Goal: Complete application form: Complete application form

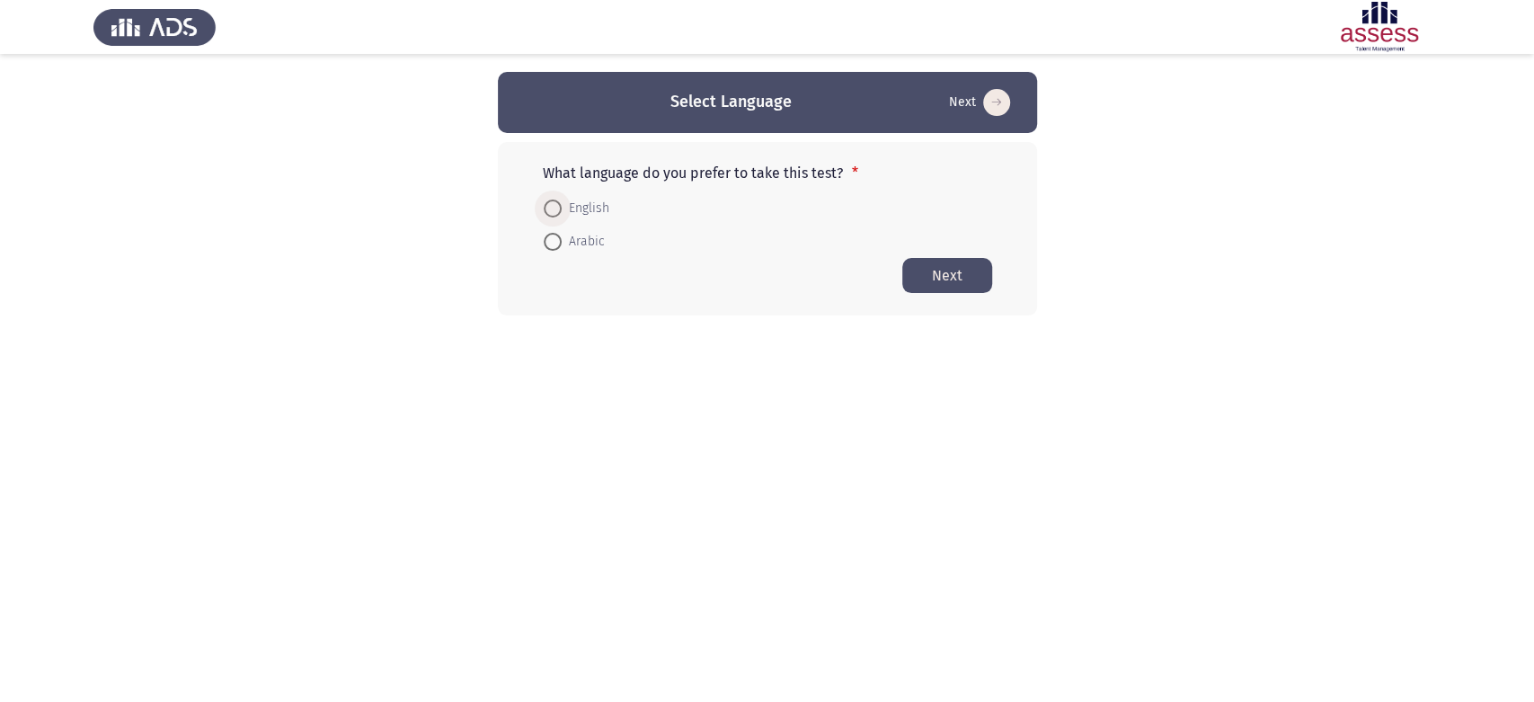
click at [559, 211] on span at bounding box center [553, 208] width 18 height 18
click at [559, 211] on input "English" at bounding box center [553, 208] width 18 height 18
radio input "true"
click at [947, 275] on button "Next" at bounding box center [947, 274] width 90 height 35
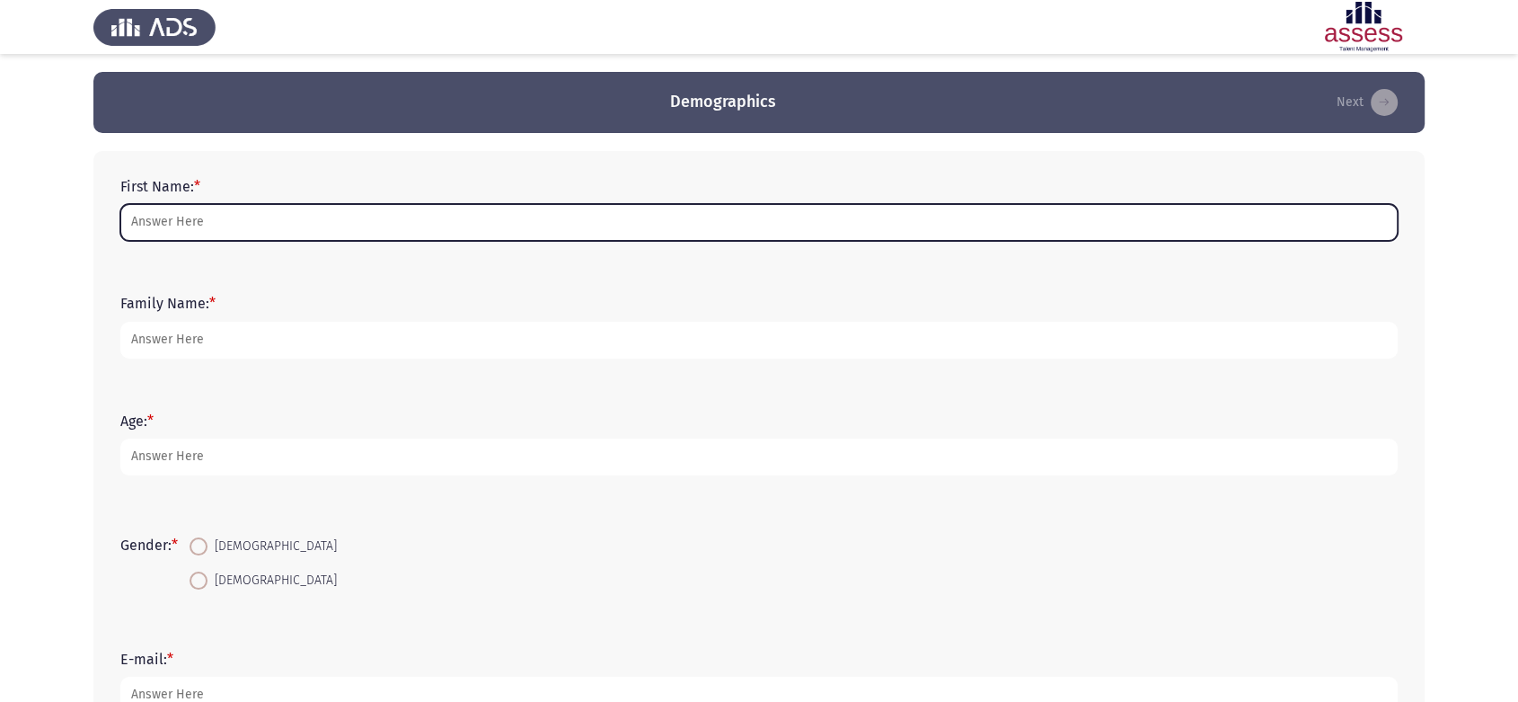
click at [585, 225] on input "First Name: *" at bounding box center [759, 222] width 1278 height 37
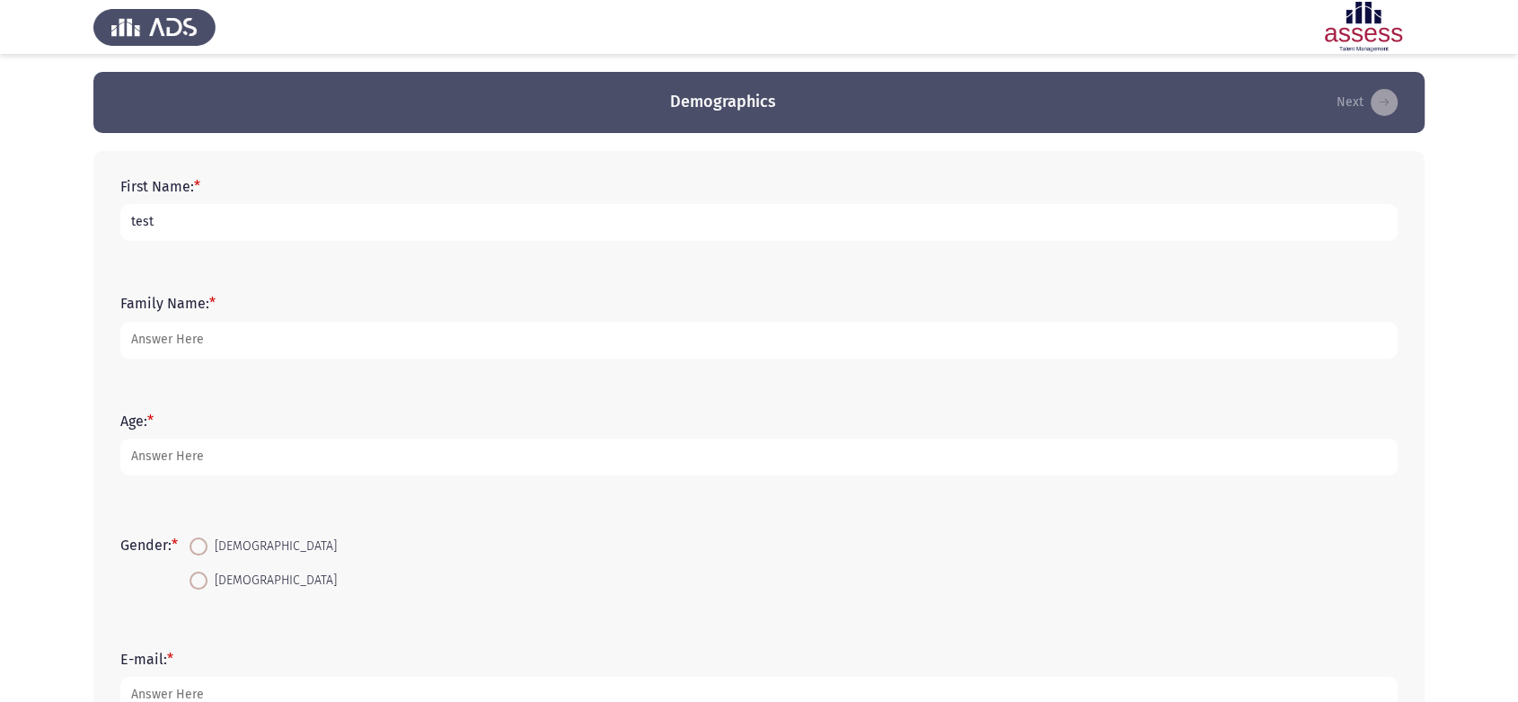
type input "test"
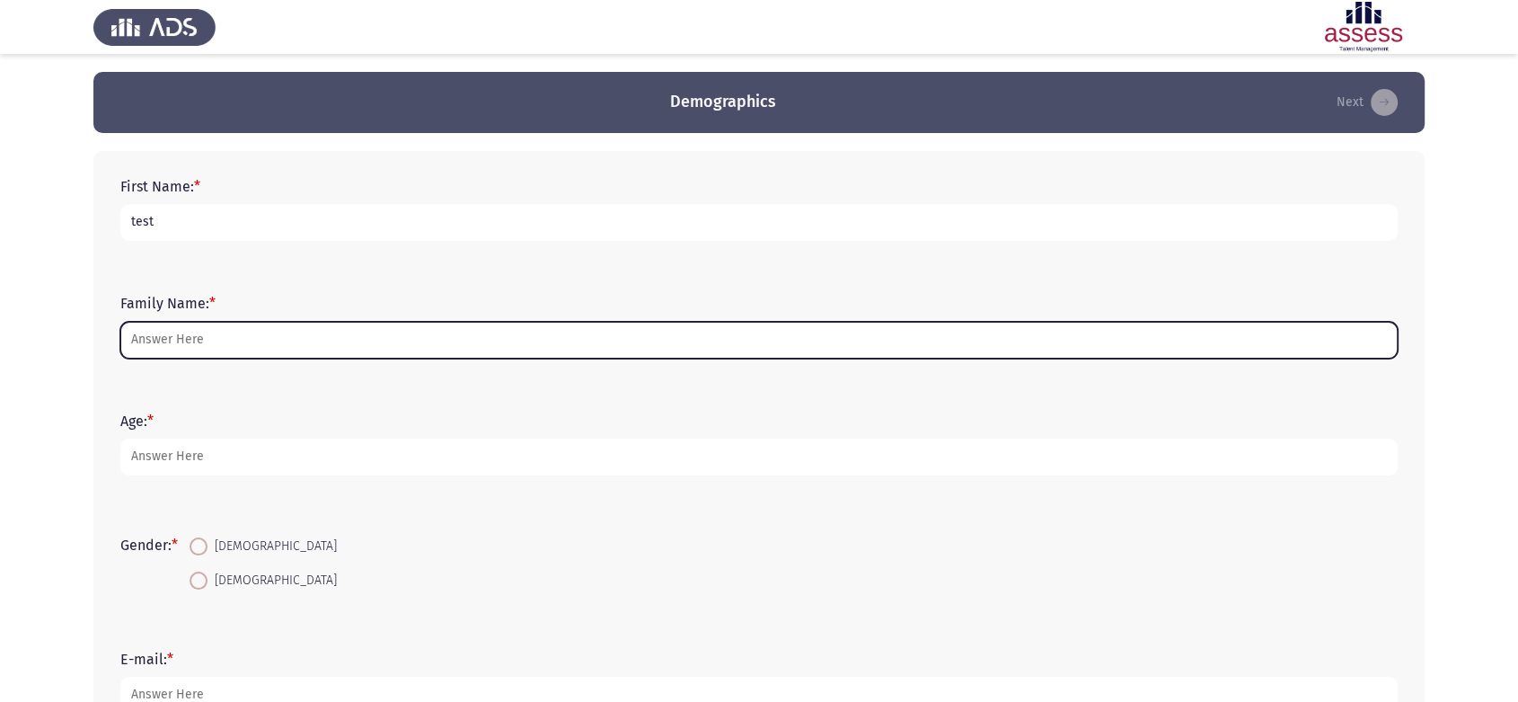
click at [405, 343] on input "Family Name: *" at bounding box center [759, 340] width 1278 height 37
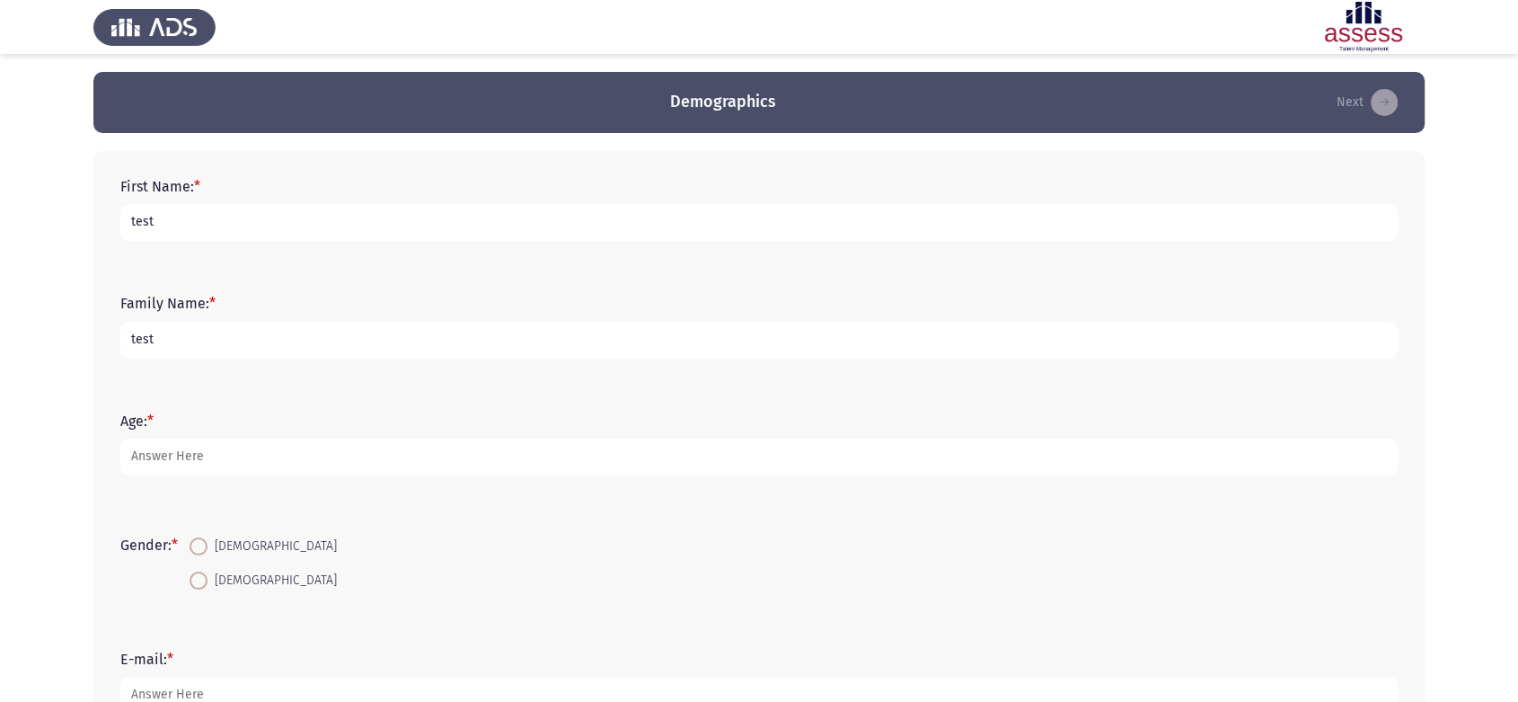
type input "test"
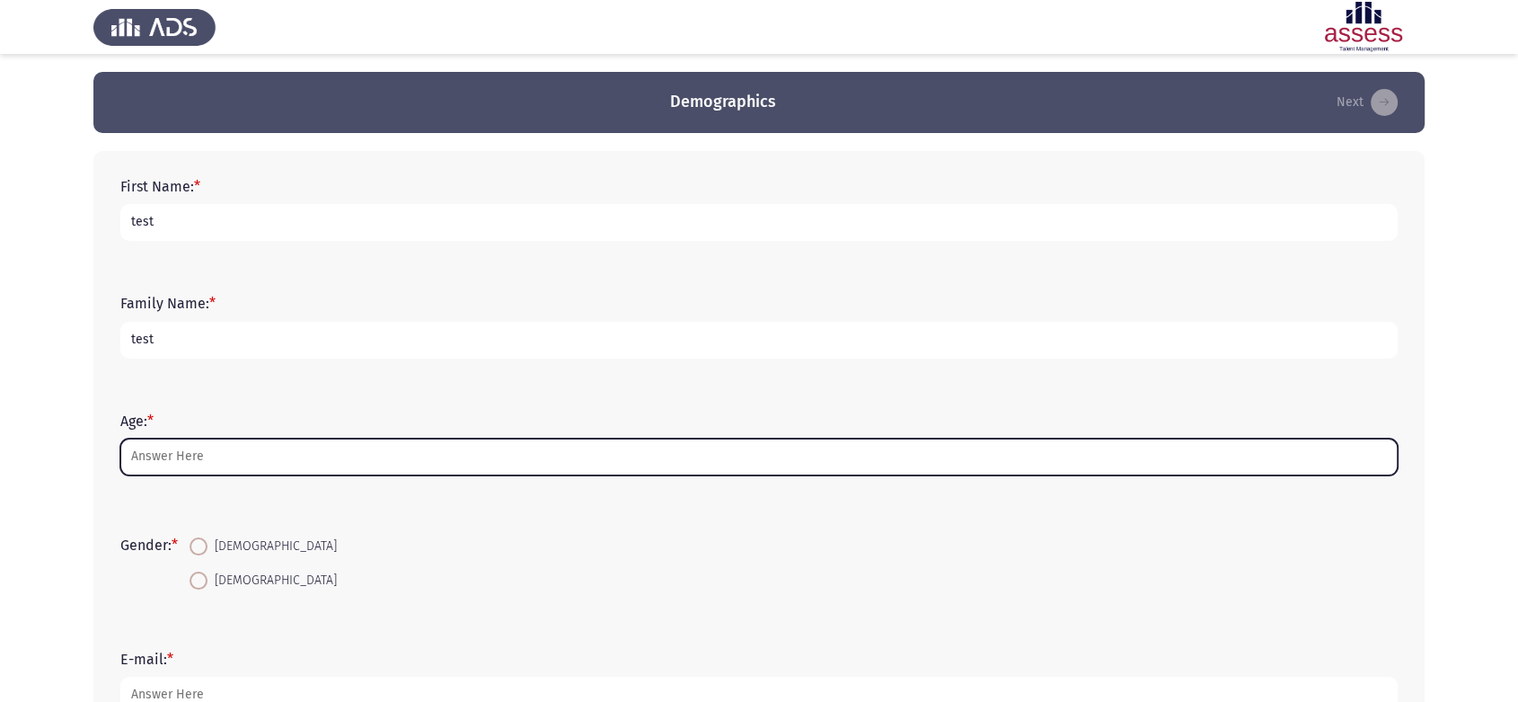
click at [374, 453] on input "Age: *" at bounding box center [759, 456] width 1278 height 37
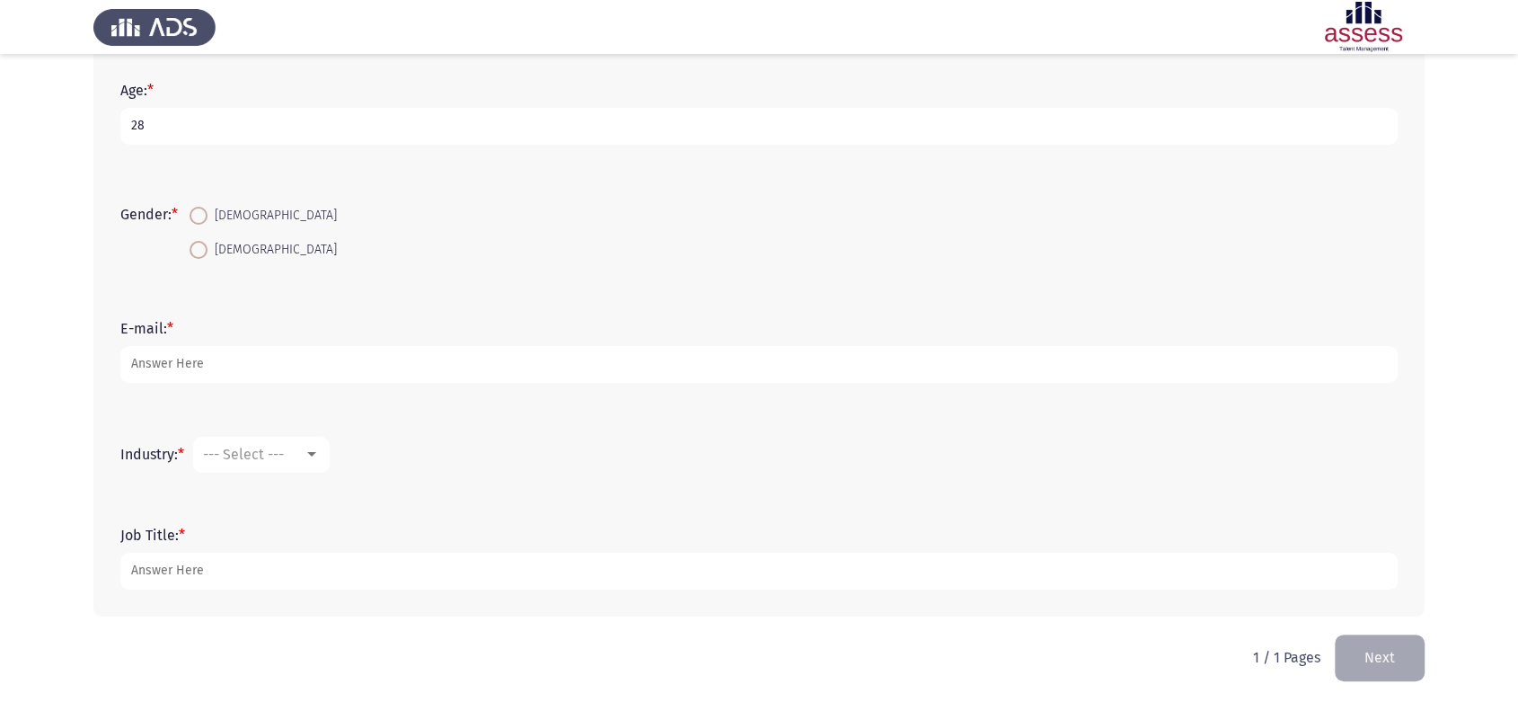
scroll to position [338, 0]
type input "28"
click at [203, 207] on span at bounding box center [199, 211] width 18 height 18
click at [203, 207] on input "[DEMOGRAPHIC_DATA]" at bounding box center [199, 211] width 18 height 18
radio input "true"
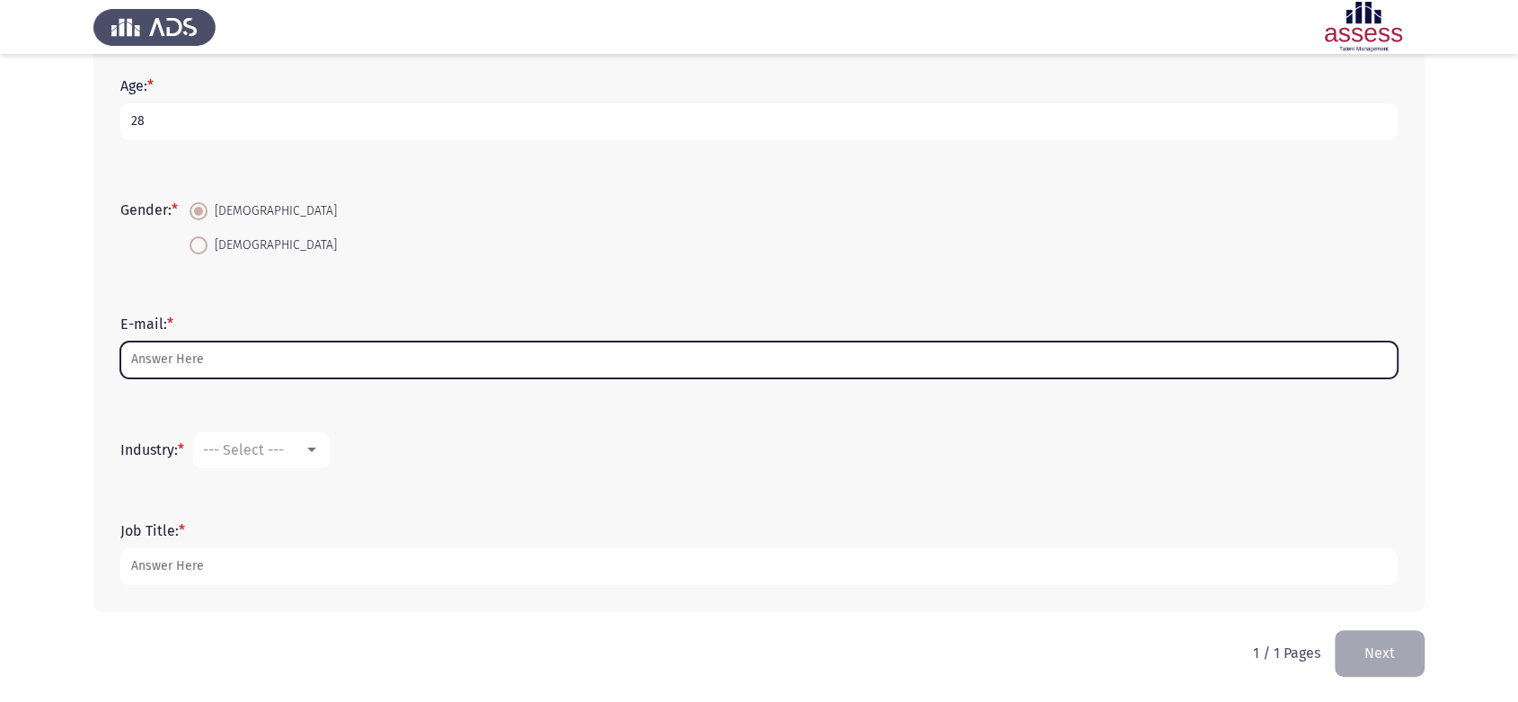
click at [214, 348] on input "E-mail: *" at bounding box center [759, 359] width 1278 height 37
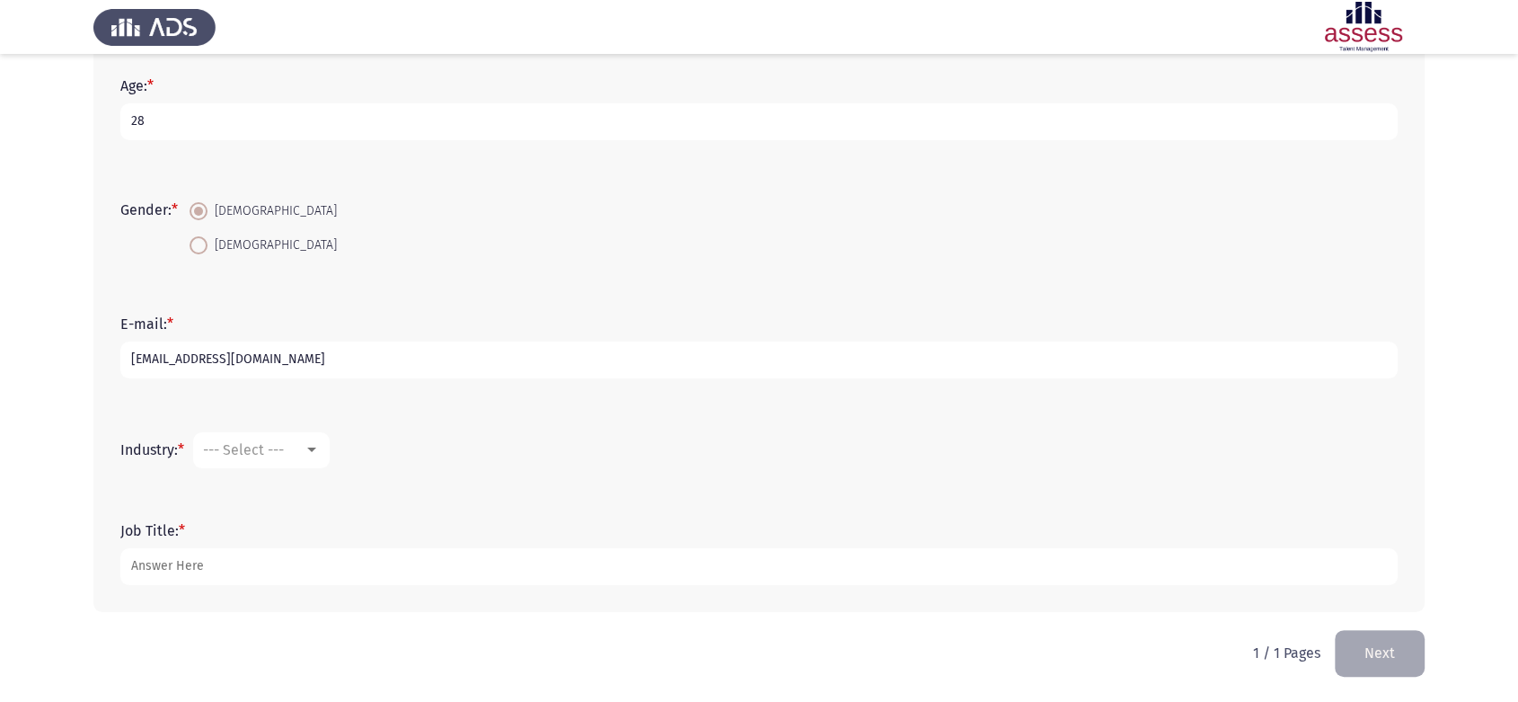
scroll to position [339, 0]
type input "[EMAIL_ADDRESS][DOMAIN_NAME]"
click at [255, 444] on span "--- Select ---" at bounding box center [243, 449] width 81 height 17
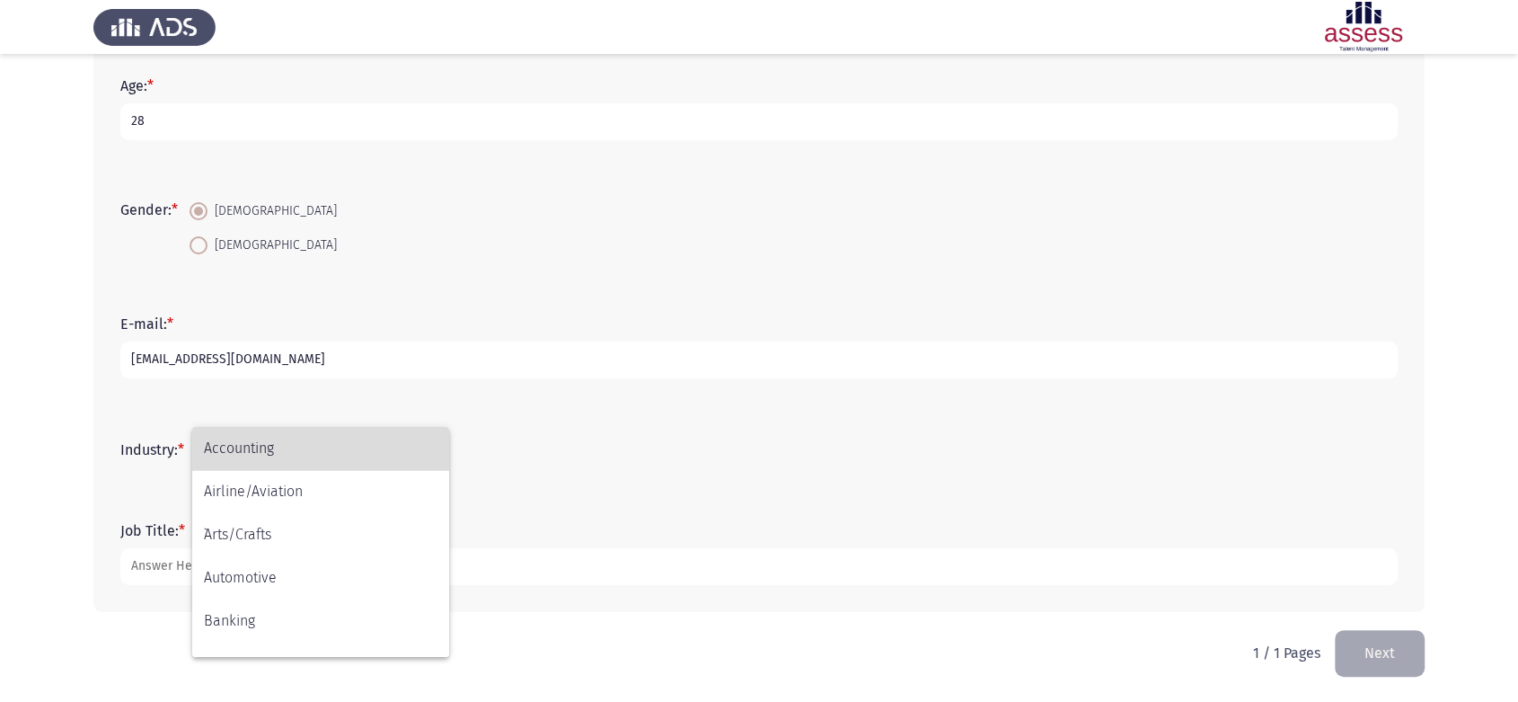
click at [273, 457] on span "Accounting" at bounding box center [321, 448] width 234 height 43
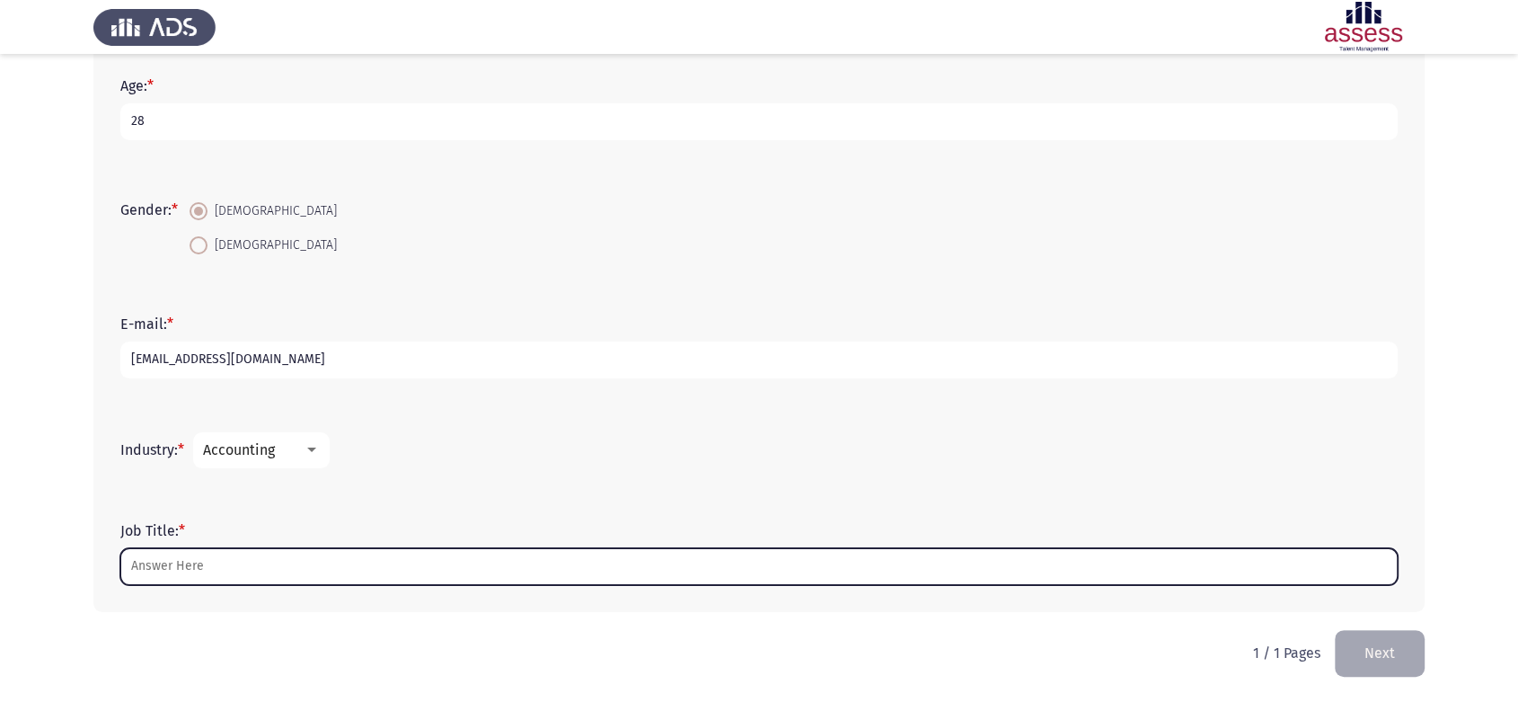
click at [268, 571] on input "Job Title: *" at bounding box center [759, 566] width 1278 height 37
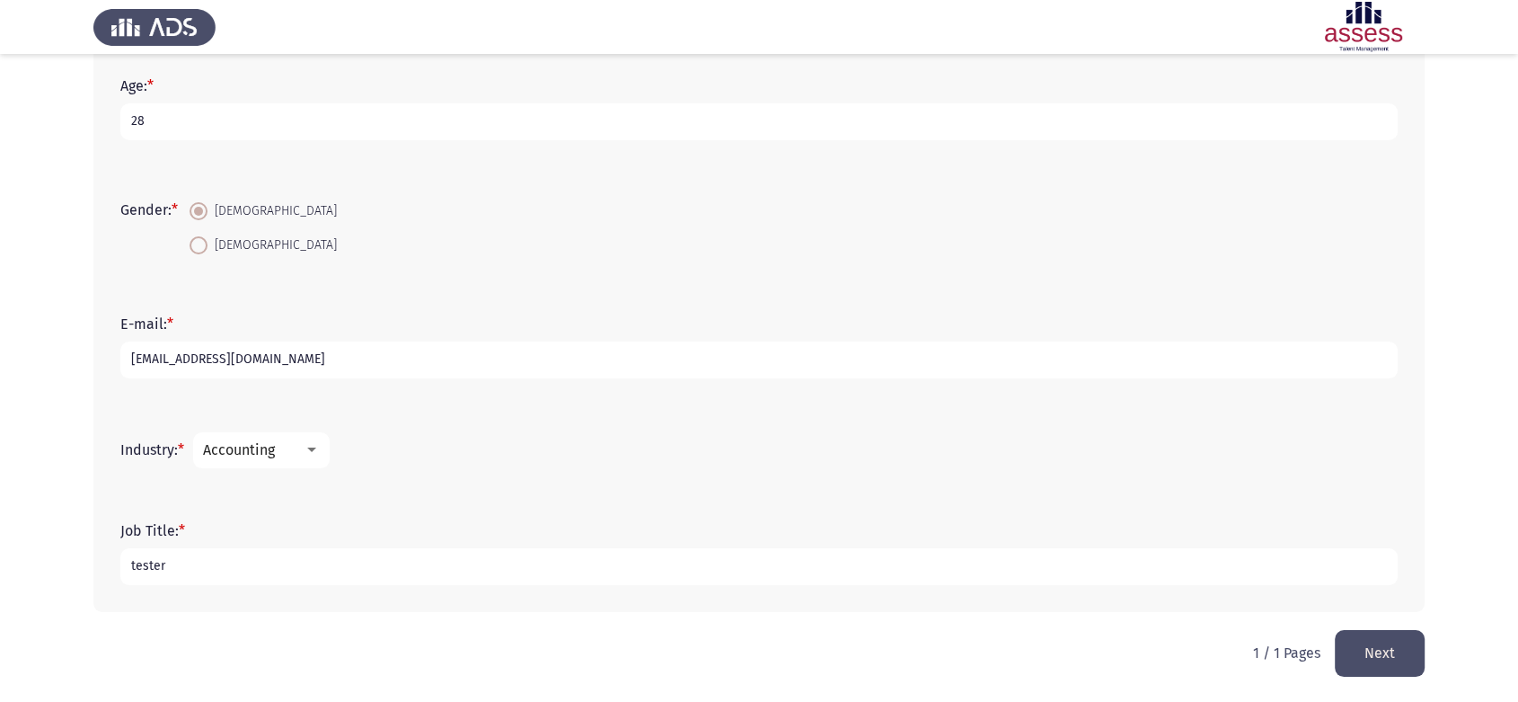
type input "tester"
click at [1386, 660] on button "Next" at bounding box center [1380, 653] width 90 height 46
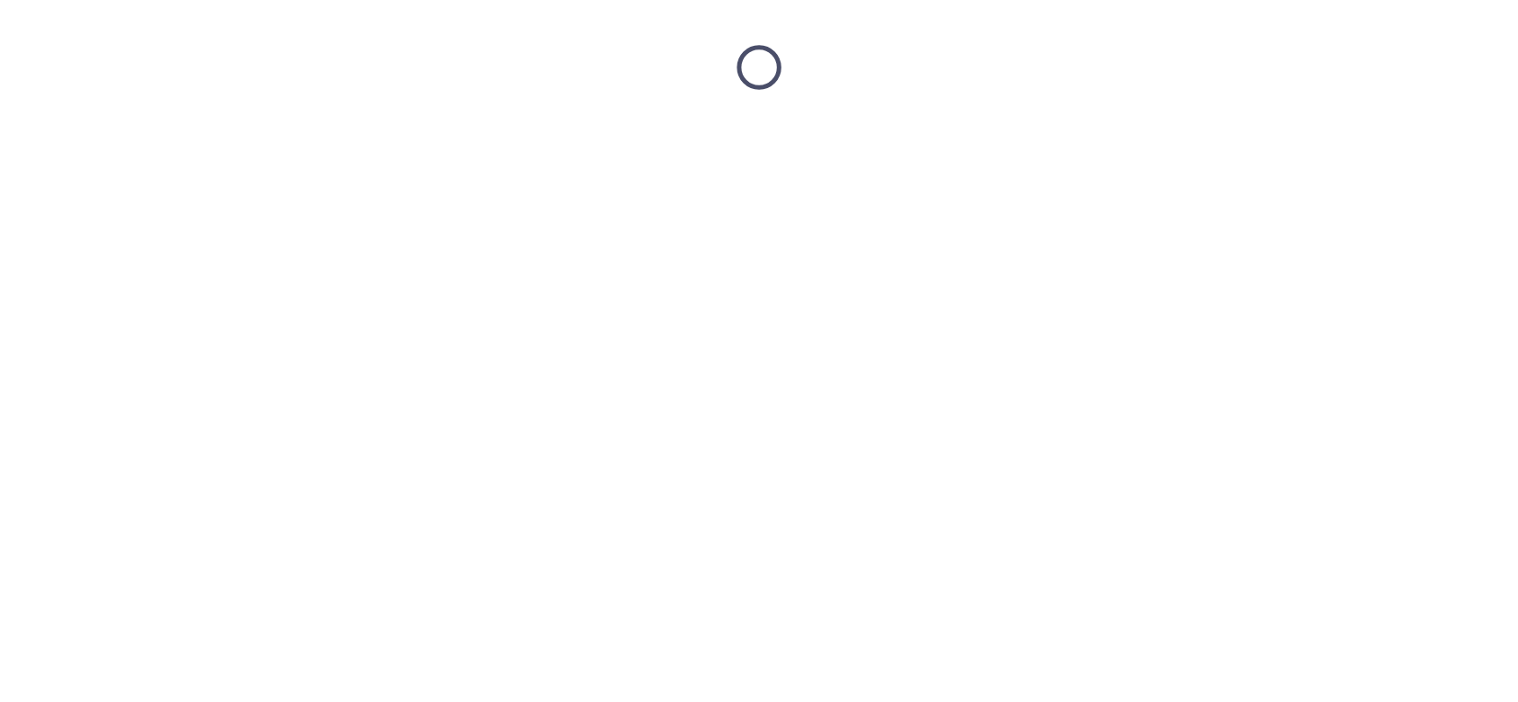
scroll to position [0, 0]
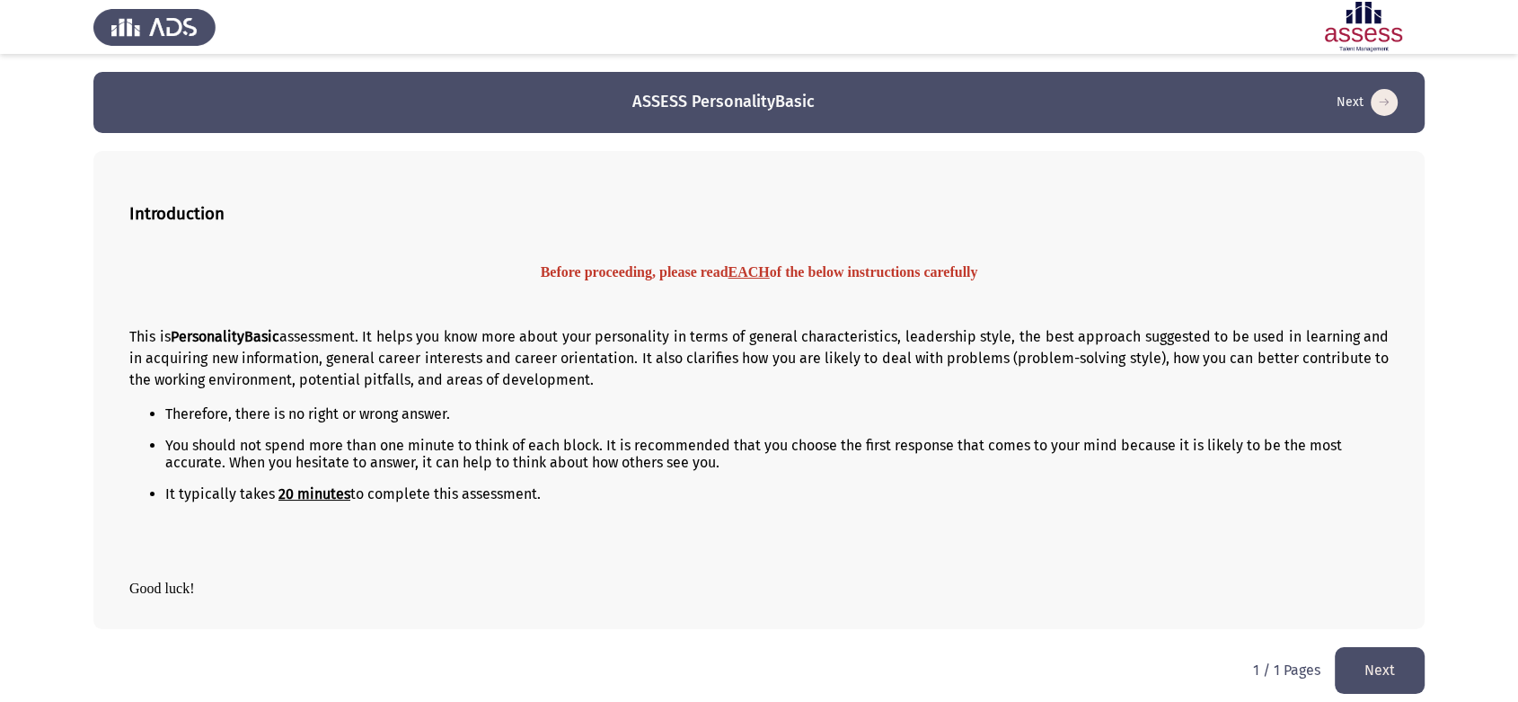
click at [1377, 677] on button "Next" at bounding box center [1380, 670] width 90 height 46
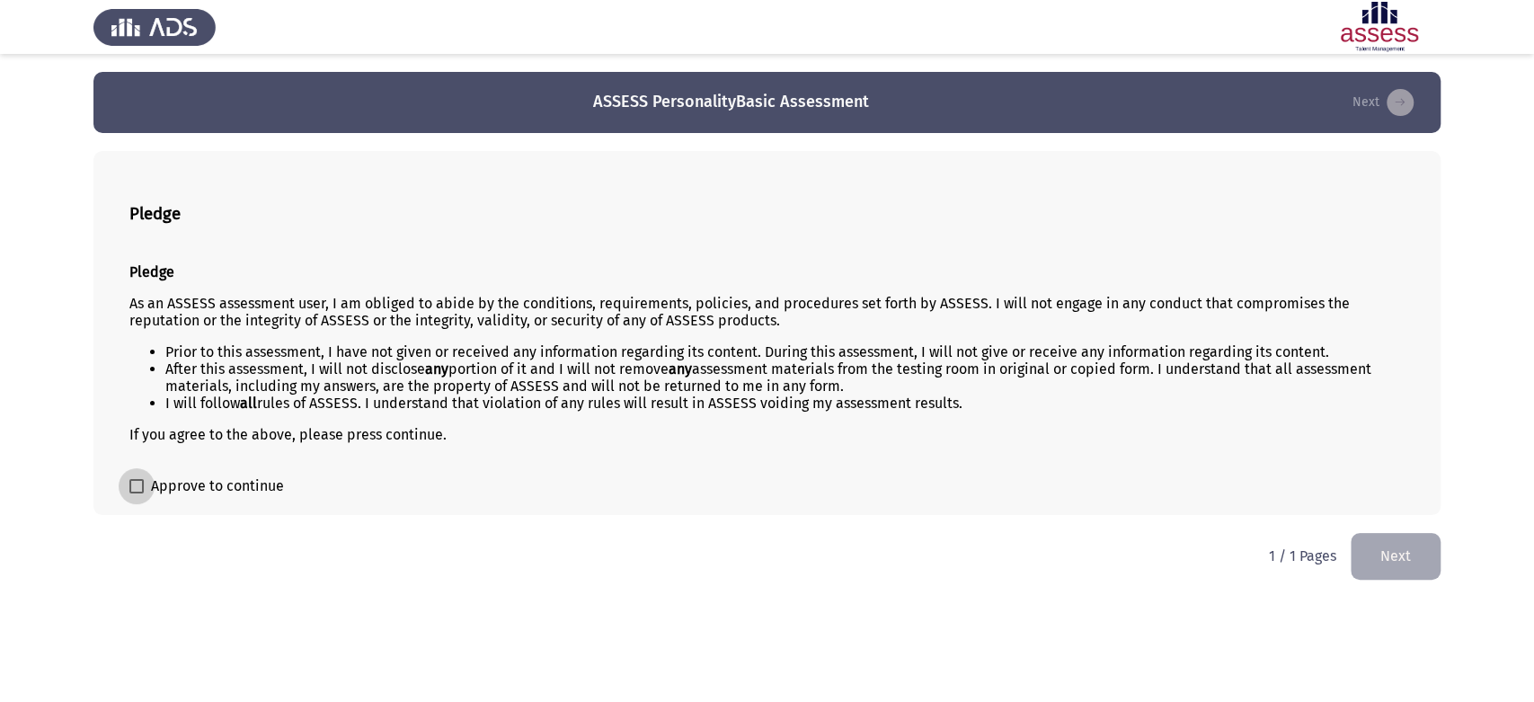
click at [145, 491] on label "Approve to continue" at bounding box center [206, 486] width 155 height 22
click at [137, 493] on input "Approve to continue" at bounding box center [136, 493] width 1 height 1
checkbox input "true"
click at [1386, 566] on button "Next" at bounding box center [1395, 556] width 90 height 46
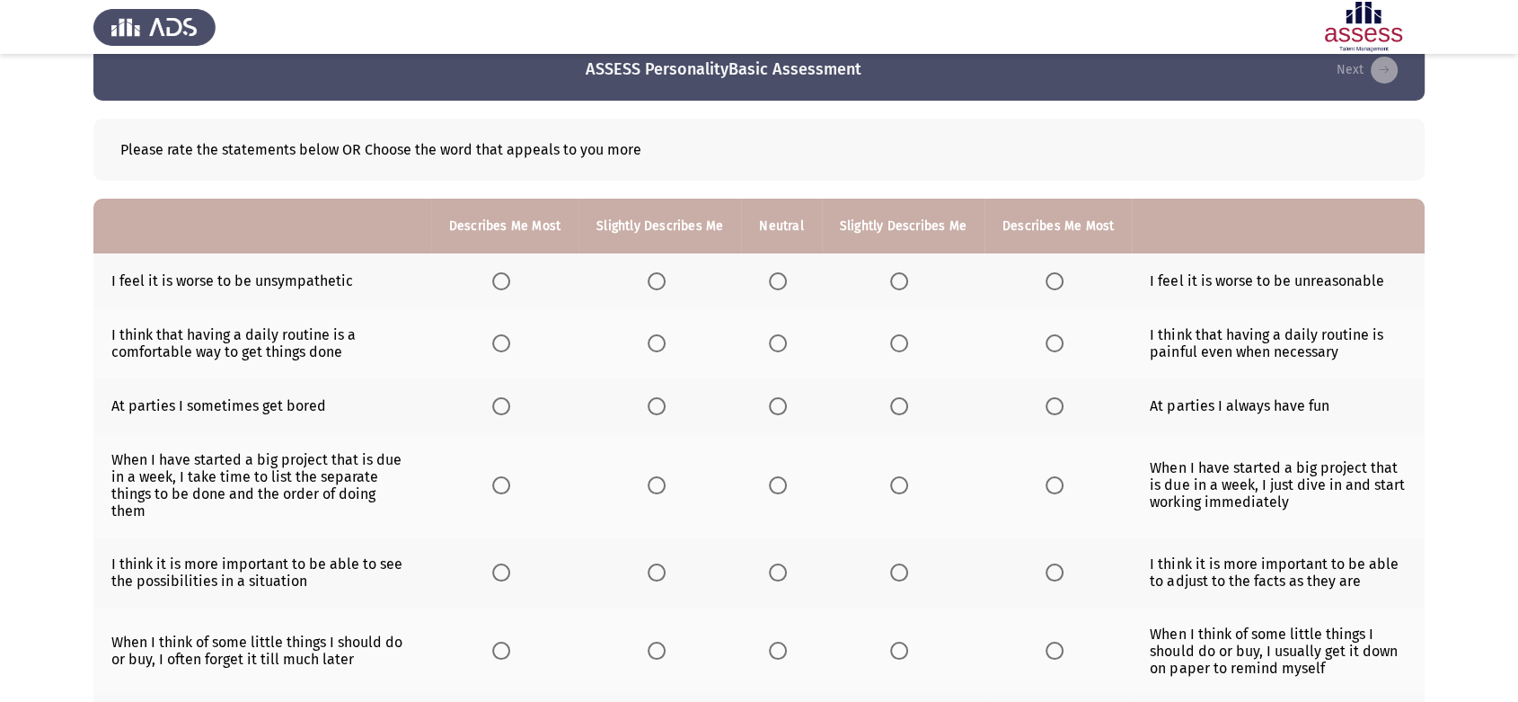
scroll to position [18, 0]
